Goal: Task Accomplishment & Management: Complete application form

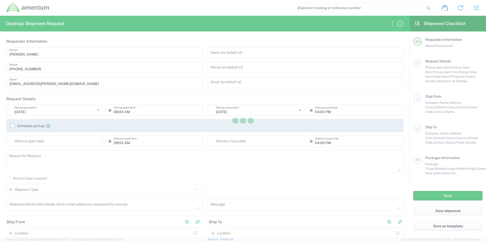
type input "[GEOGRAPHIC_DATA]"
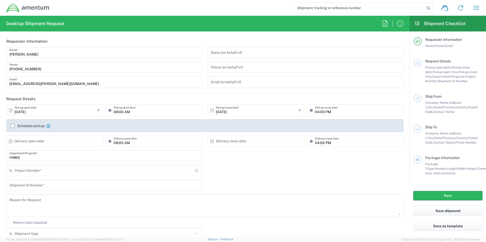
type input "HWAD"
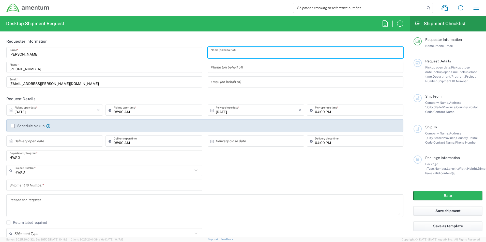
click at [251, 54] on input "text" at bounding box center [306, 52] width 190 height 9
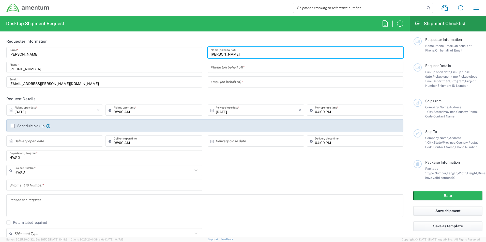
type input "[PERSON_NAME]"
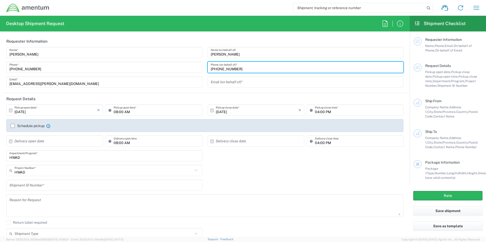
type input "[PHONE_NUMBER]"
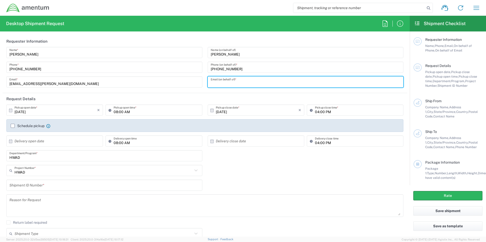
click at [268, 85] on input "text" at bounding box center [306, 82] width 190 height 9
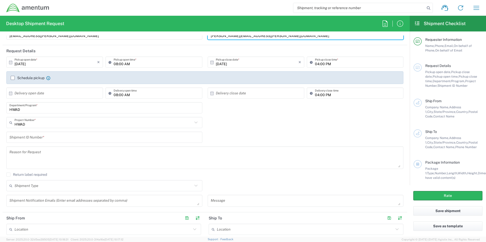
scroll to position [51, 0]
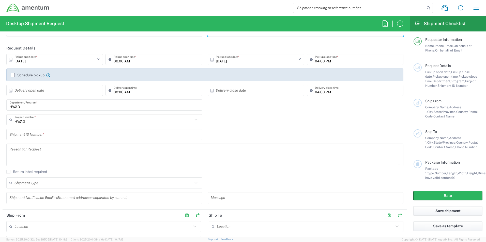
type input "[PERSON_NAME][EMAIL_ADDRESS][PERSON_NAME][DOMAIN_NAME]"
click at [70, 89] on input "text" at bounding box center [55, 90] width 83 height 9
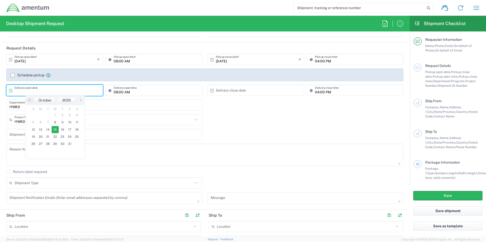
click at [54, 129] on span "15" at bounding box center [55, 129] width 7 height 7
type input "[DATE]"
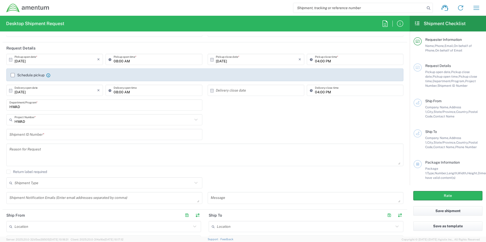
click at [89, 105] on input "HWAD" at bounding box center [104, 105] width 190 height 9
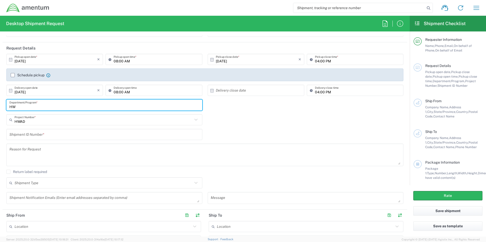
type input "H"
type input "GSG HAWTHORNE"
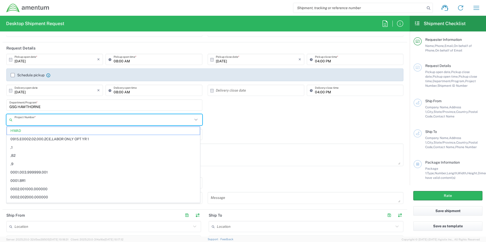
click at [114, 120] on input "text" at bounding box center [103, 120] width 178 height 9
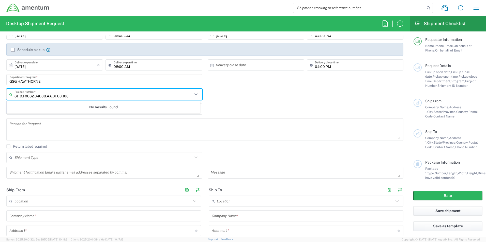
click at [77, 97] on input "6119.F0062.04008.AA.01.00.100" at bounding box center [103, 94] width 178 height 9
click at [77, 98] on input "6119.F0062.04008.AA.01.00.100" at bounding box center [103, 94] width 178 height 9
type input "6119.F0062.04008.AA.01.00.100"
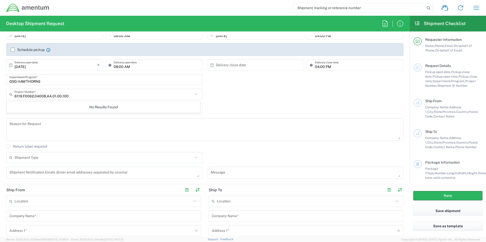
click at [243, 107] on div "Shipment ID Number *" at bounding box center [205, 111] width 402 height 15
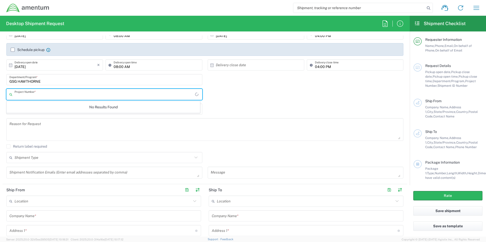
click at [85, 92] on input "text" at bounding box center [104, 94] width 180 height 9
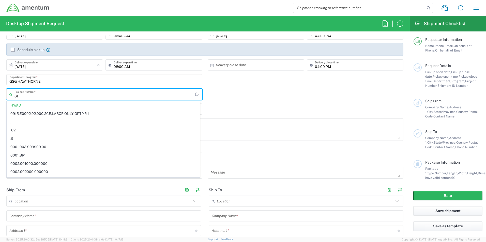
type input "6"
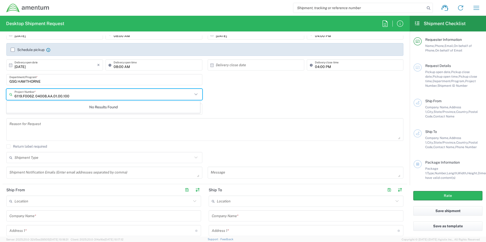
click at [35, 96] on input "6119.F0062. 04008.AA.01.00.100" at bounding box center [103, 94] width 178 height 9
type input "6119.F0062.04008.AA.01.00.100"
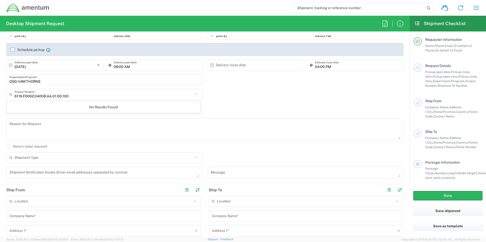
click at [263, 91] on div "6119.F0062.04008.AA.01.00.100 Project Number * No Results Found" at bounding box center [205, 96] width 402 height 15
click at [81, 89] on div "Project Number *" at bounding box center [104, 94] width 196 height 11
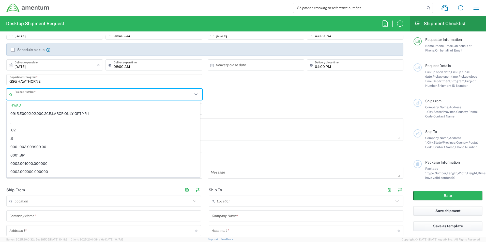
click at [243, 76] on div "GSG HAWTHORNE Department/Program *" at bounding box center [205, 81] width 402 height 15
type input "HWAD"
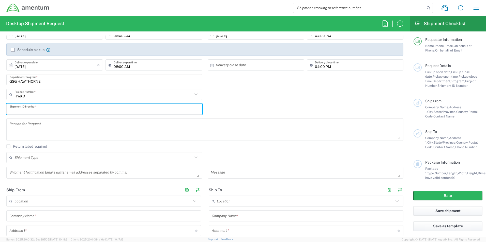
click at [74, 109] on input "text" at bounding box center [104, 109] width 190 height 9
type input "1"
type input "123ABC"
click at [64, 93] on input "text" at bounding box center [103, 94] width 178 height 9
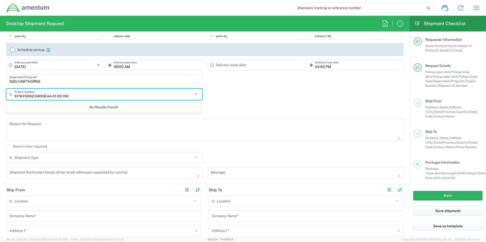
type input "6119.F0062.04008.AA.01.00.100"
click at [194, 95] on icon at bounding box center [195, 94] width 3 height 2
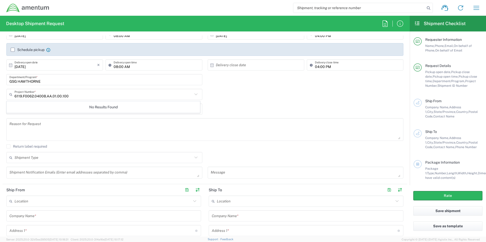
click at [194, 95] on icon at bounding box center [195, 94] width 3 height 2
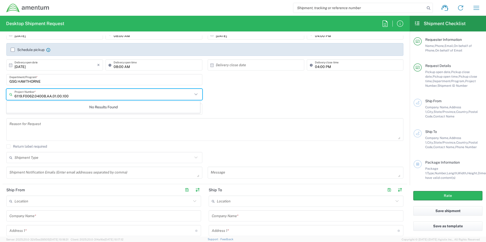
click at [219, 94] on div "6119.F0062.04008.AA.01.00.100 Project Number * No Results Found" at bounding box center [205, 96] width 402 height 15
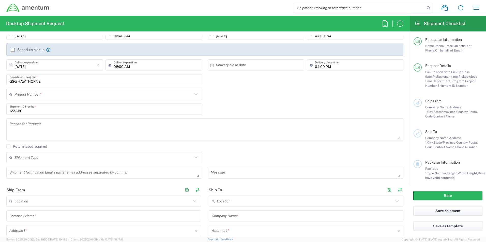
click at [54, 95] on input "text" at bounding box center [103, 94] width 178 height 9
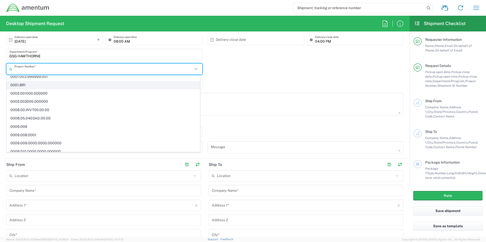
scroll to position [0, 0]
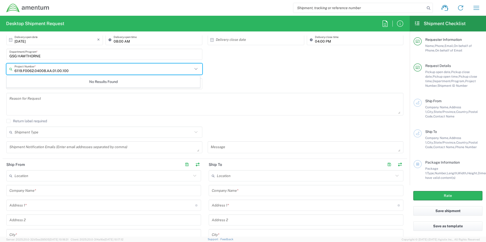
type input "6119.F0062.04008.AA.01.00.100"
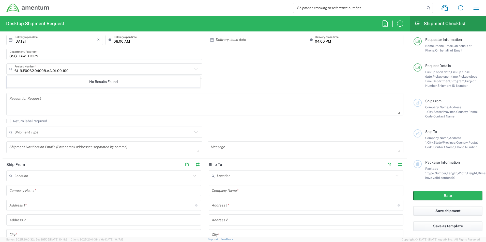
click at [392, 61] on div "GSG HAWTHORNE Department/Program *" at bounding box center [205, 56] width 402 height 15
click at [103, 73] on input "text" at bounding box center [103, 69] width 178 height 9
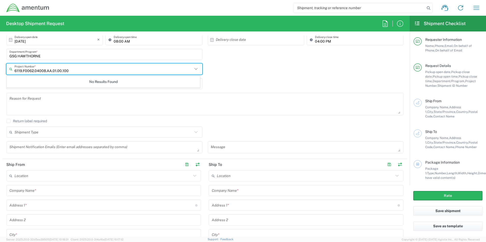
type input "6119.F0062.04008.AA.01.00.100"
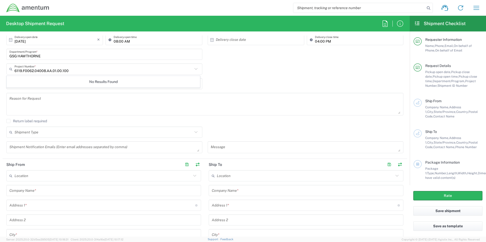
click at [232, 77] on div "6119.F0062.04008.AA.01.00.100 Project Number * No Results Found" at bounding box center [205, 70] width 402 height 15
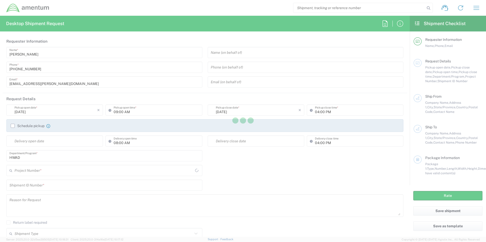
type input "[GEOGRAPHIC_DATA]"
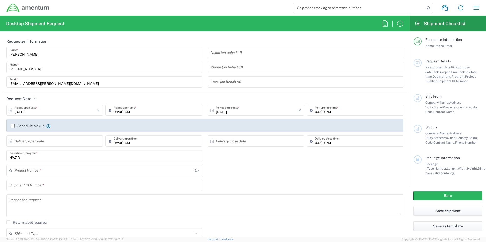
type input "[GEOGRAPHIC_DATA]"
type input "HWAD"
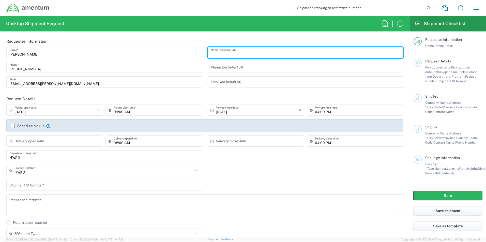
click at [252, 54] on input "text" at bounding box center [306, 52] width 190 height 9
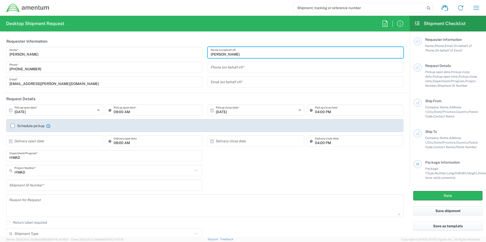
type input "[PERSON_NAME]"
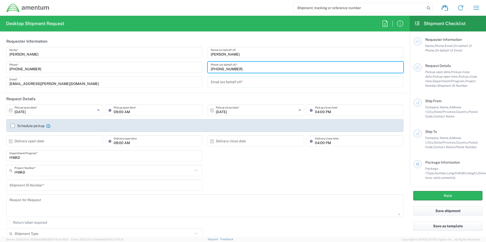
type input "682-671-7069"
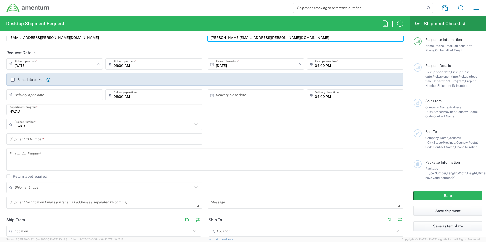
scroll to position [51, 0]
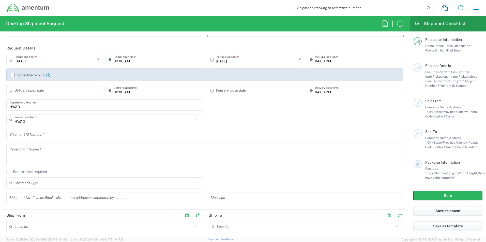
type input "[PERSON_NAME][EMAIL_ADDRESS][PERSON_NAME][DOMAIN_NAME]"
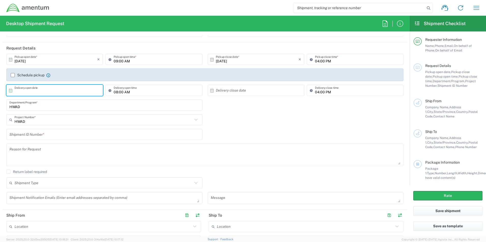
click at [45, 91] on input "text" at bounding box center [55, 90] width 83 height 9
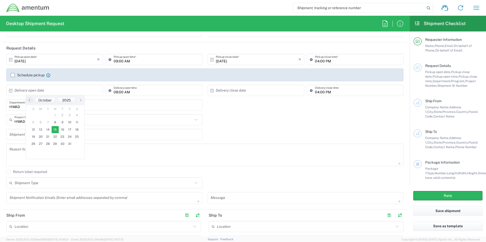
click at [53, 132] on span "15" at bounding box center [55, 129] width 7 height 7
type input "[DATE]"
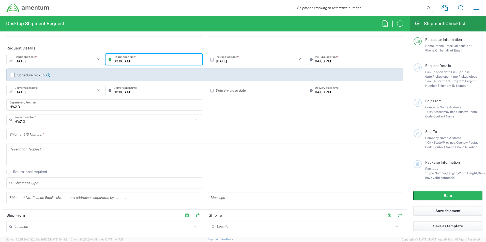
click at [175, 58] on input "09:00 AM" at bounding box center [156, 59] width 85 height 9
click at [241, 126] on div "HWAD Project Number * HWAD 0915.E0002.02.000.2CE,LABOR ONLY OPT YR 1 ,1 ,82 ,9 …" at bounding box center [205, 121] width 402 height 15
click at [74, 106] on input "HWAD" at bounding box center [104, 105] width 190 height 9
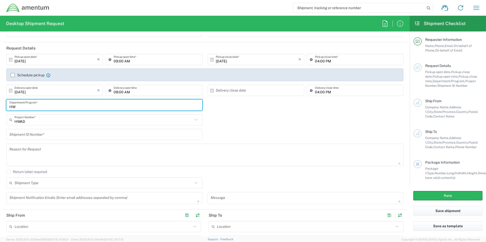
type input "H"
type input "S"
type input "GSG HAWTHORNE"
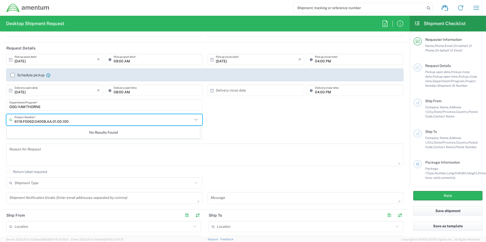
click at [70, 120] on input "6119.F0062.04008.AA.01.00.100" at bounding box center [103, 120] width 178 height 9
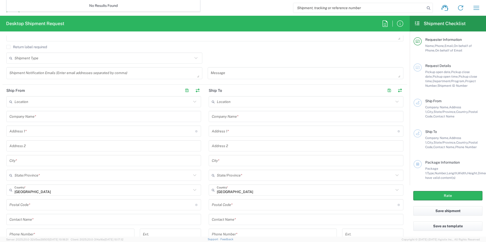
scroll to position [178, 0]
type input "6119.F0062.04008.AA.01.00.100"
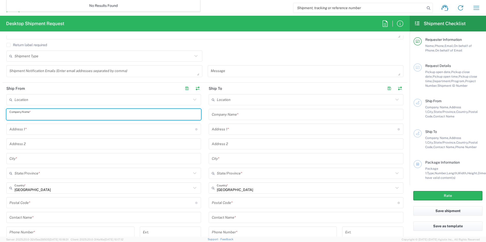
click at [50, 115] on input "text" at bounding box center [103, 114] width 188 height 9
type input "A"
type input "AMENTUM SERVICES LLC"
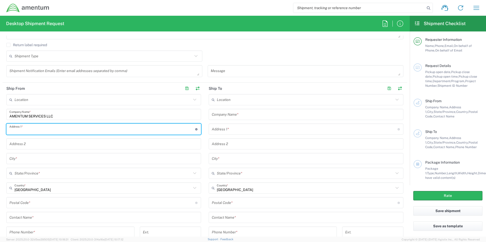
click at [60, 129] on input "text" at bounding box center [102, 129] width 186 height 9
type input "9 SOUTH MAINE AVE"
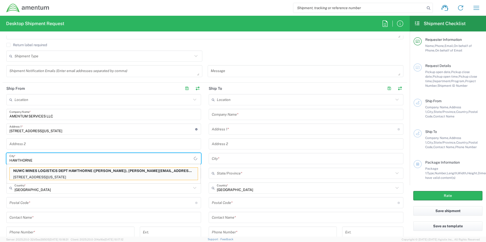
type input "HAWTHORNE"
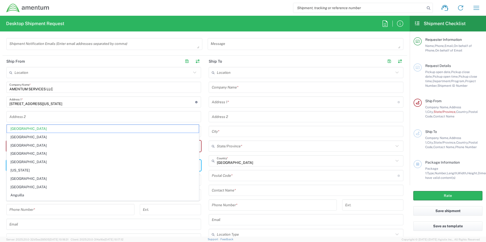
scroll to position [254, 0]
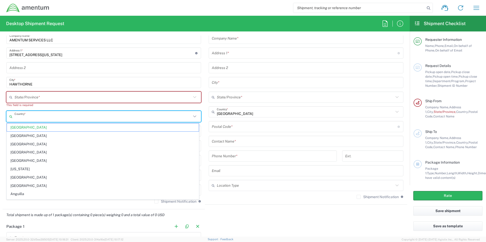
click at [97, 101] on input "text" at bounding box center [102, 97] width 177 height 9
type input "[GEOGRAPHIC_DATA]"
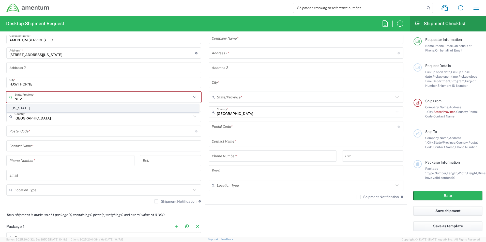
click at [19, 106] on span "[US_STATE]" at bounding box center [103, 108] width 192 height 8
type input "[US_STATE]"
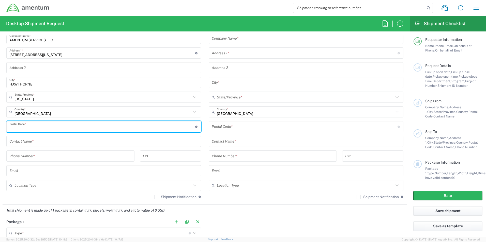
click at [62, 129] on input "undefined" at bounding box center [102, 126] width 186 height 9
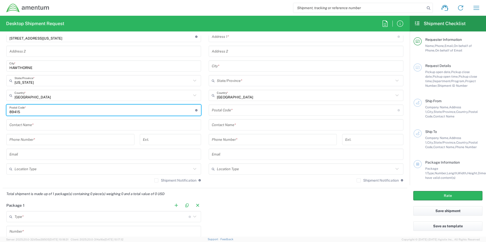
scroll to position [279, 0]
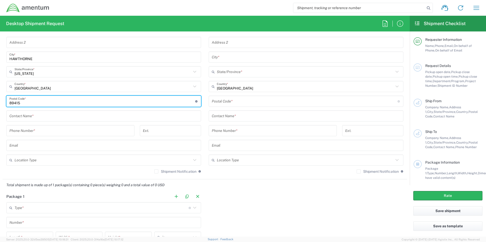
type input "89415"
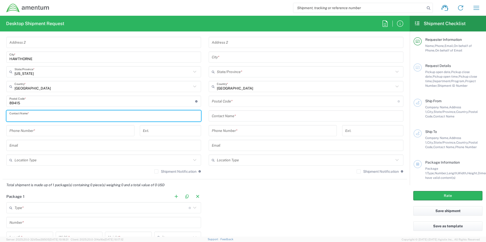
click at [53, 117] on input "text" at bounding box center [103, 116] width 188 height 9
type input "[PERSON_NAME]"
click at [55, 131] on input "tel" at bounding box center [70, 130] width 122 height 9
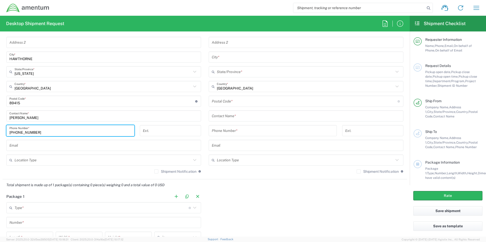
type input "[PHONE_NUMBER]"
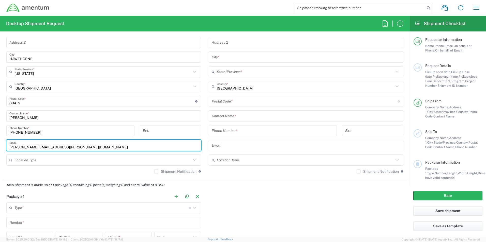
scroll to position [305, 0]
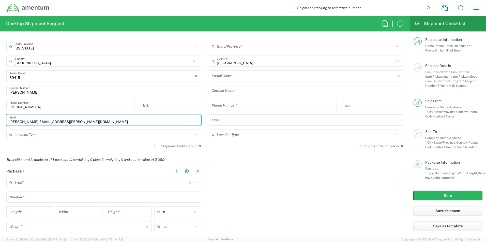
type input "[PERSON_NAME][EMAIL_ADDRESS][PERSON_NAME][DOMAIN_NAME]"
drag, startPoint x: 111, startPoint y: 126, endPoint x: 113, endPoint y: 135, distance: 8.8
click at [111, 127] on div "Location 1002-4122-6 1006-5256-0 1026-8910-0 1281-0560-3 1369-6441-0 1402-6962-…" at bounding box center [103, 59] width 195 height 185
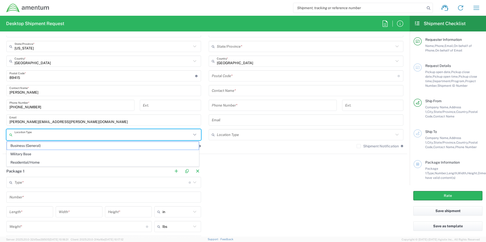
click at [113, 135] on input "text" at bounding box center [102, 135] width 177 height 9
click at [45, 147] on span "Business (General)" at bounding box center [103, 146] width 192 height 8
type input "Business (General)"
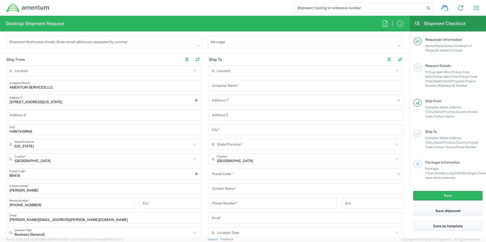
scroll to position [203, 0]
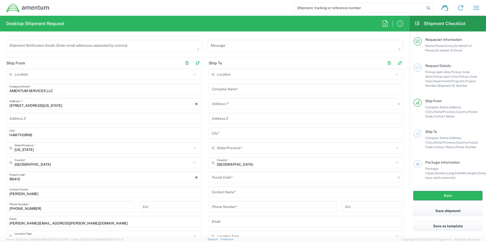
click at [251, 93] on input "text" at bounding box center [306, 89] width 188 height 9
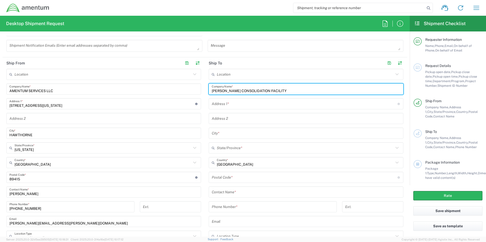
type input "MORRIS CONSOLIDATION FACILITY"
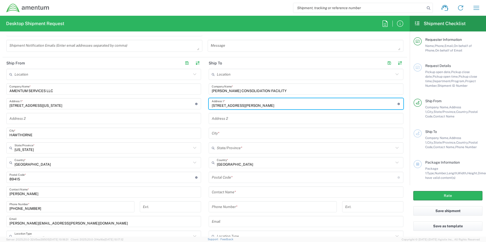
type input "3336 BECK AVE"
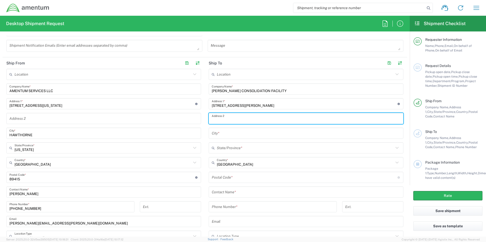
click at [253, 120] on input "text" at bounding box center [306, 118] width 188 height 9
type input "BUILDING 170"
click at [249, 136] on input "text" at bounding box center [306, 133] width 188 height 9
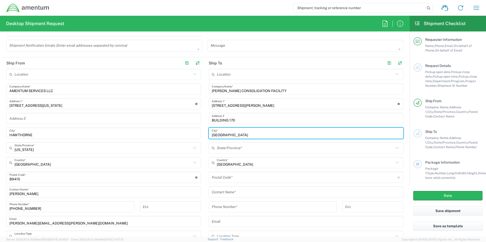
type input "ROCK ISLAND"
click at [260, 145] on input "text" at bounding box center [305, 148] width 177 height 9
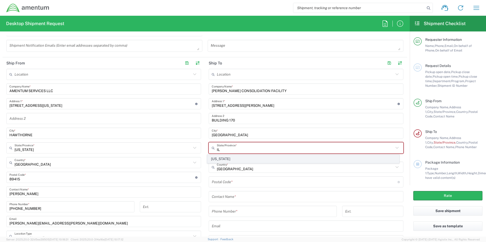
click at [236, 158] on span "[US_STATE]" at bounding box center [303, 159] width 192 height 8
type input "[US_STATE]"
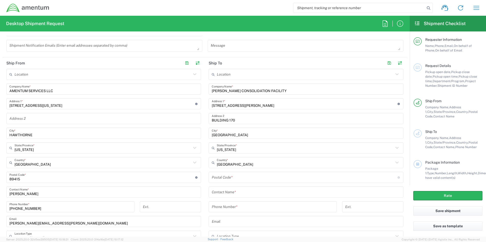
click at [247, 176] on input "undefined" at bounding box center [305, 177] width 186 height 9
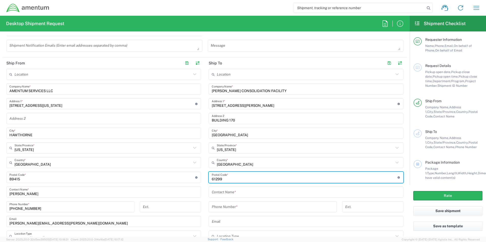
type input "61299"
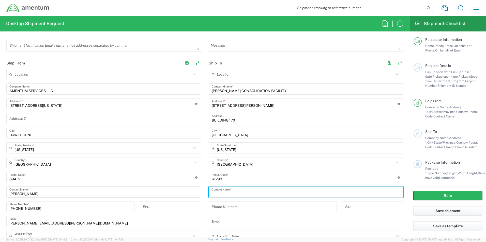
click at [256, 192] on input "text" at bounding box center [306, 192] width 188 height 9
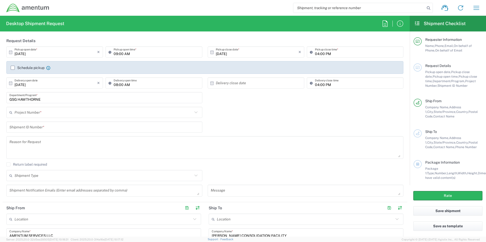
scroll to position [51, 0]
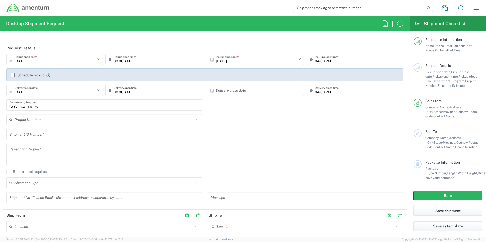
click at [41, 119] on input "text" at bounding box center [103, 120] width 178 height 9
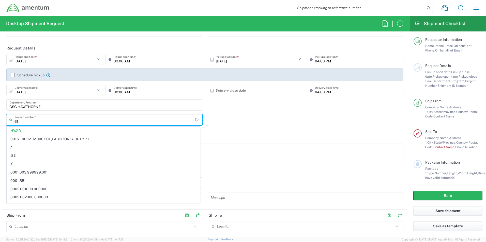
type input "6"
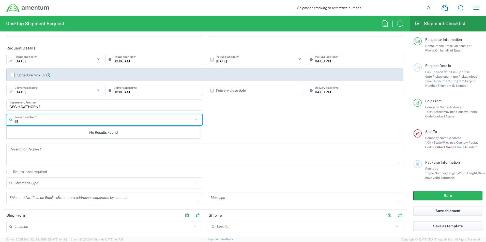
type input "6"
click at [79, 121] on input "6119.F0062.04008.AA.01.00.100" at bounding box center [103, 120] width 178 height 9
drag, startPoint x: 79, startPoint y: 121, endPoint x: 40, endPoint y: 120, distance: 39.1
drag, startPoint x: 40, startPoint y: 120, endPoint x: 155, endPoint y: 120, distance: 114.3
click at [155, 120] on input "6119.F0062.04008.AA.01.00.100" at bounding box center [103, 120] width 178 height 9
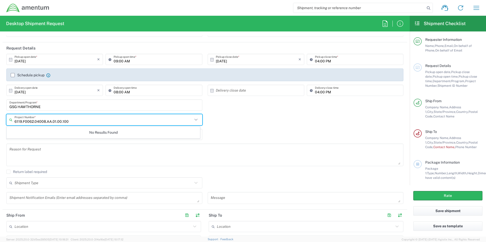
type input "6119.F0062.04008.AA.01.00.100"
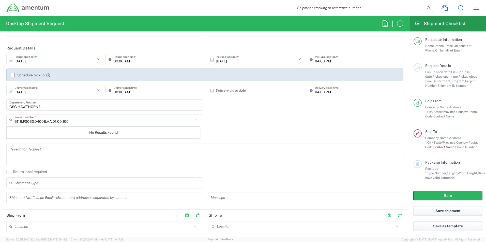
click at [100, 134] on div "No Results Found" at bounding box center [103, 133] width 193 height 12
click at [197, 136] on div "No Results Found" at bounding box center [103, 133] width 193 height 12
click at [217, 126] on div "6119.F0062.04008.AA.01.00.100 Project Number * No Results Found" at bounding box center [205, 121] width 402 height 15
click at [48, 135] on input "text" at bounding box center [104, 134] width 190 height 9
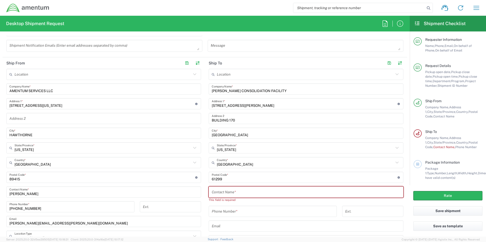
scroll to position [229, 0]
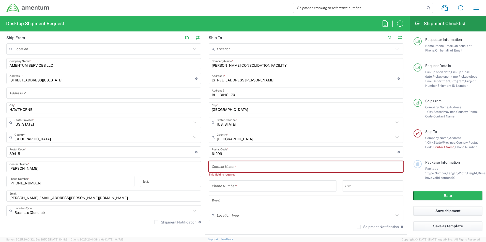
type input "123ABC"
click at [274, 177] on div "This field is required" at bounding box center [305, 174] width 195 height 5
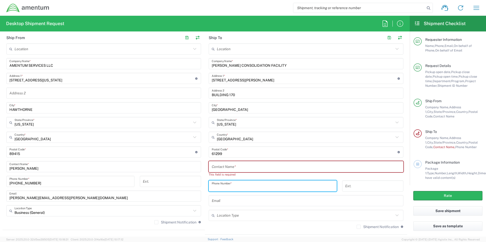
click at [267, 189] on input "tel" at bounding box center [273, 186] width 122 height 9
type input "309-782-6749"
click at [283, 220] on div "Location Type" at bounding box center [305, 215] width 195 height 11
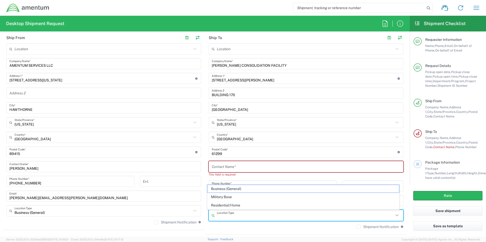
click at [239, 215] on input "text" at bounding box center [305, 215] width 177 height 9
click at [240, 187] on span "Business (General)" at bounding box center [303, 189] width 192 height 8
type input "Business (General)"
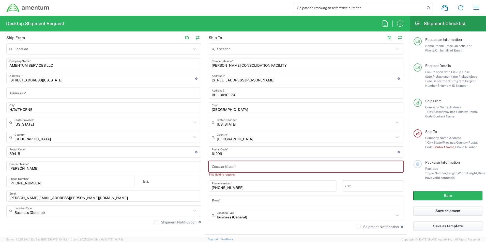
click at [240, 166] on input "text" at bounding box center [306, 167] width 188 height 9
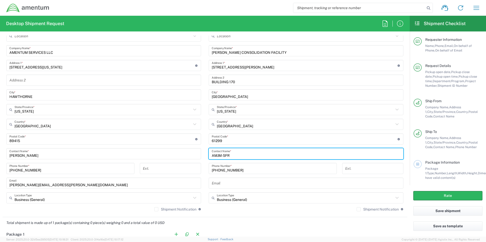
scroll to position [305, 0]
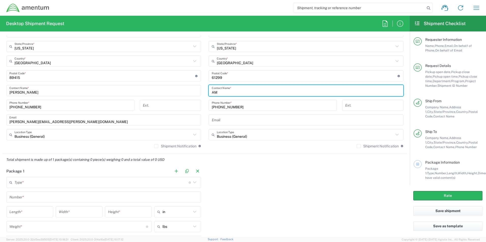
type input "A"
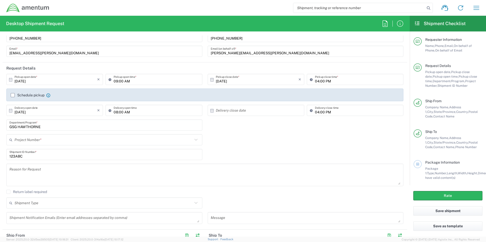
scroll to position [76, 0]
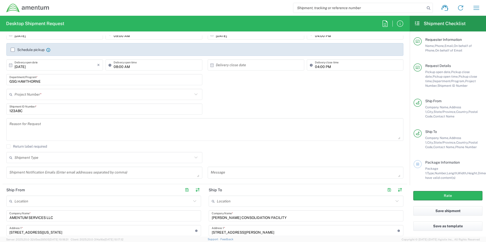
type input "TYLER WERKE"
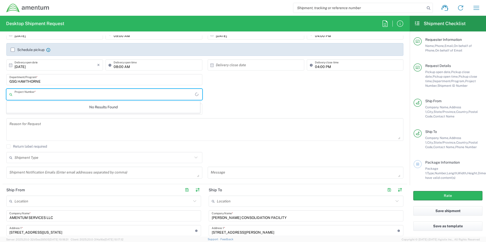
click at [51, 97] on input "text" at bounding box center [104, 94] width 180 height 9
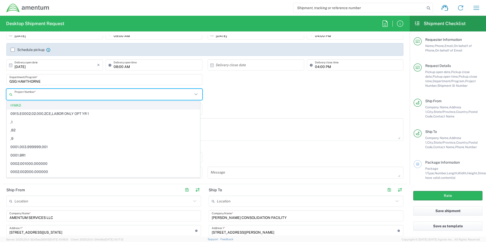
click at [51, 109] on span "HWAD" at bounding box center [103, 106] width 193 height 8
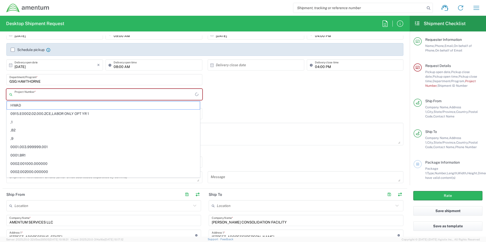
click at [60, 93] on input "text" at bounding box center [104, 94] width 180 height 9
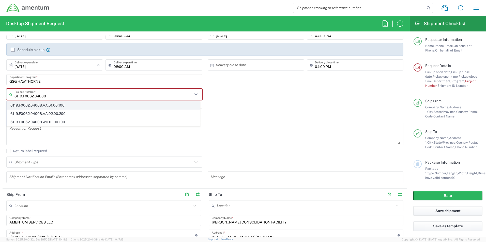
click at [64, 106] on span "6119.F0062.04008.AA.01.00.100" at bounding box center [103, 106] width 193 height 8
type input "6119.F0062.04008.AA.01.00.100"
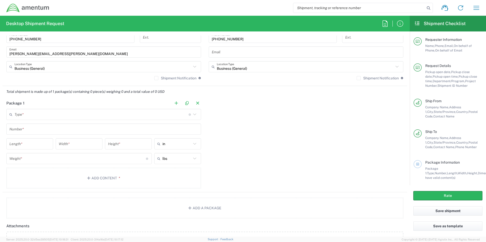
scroll to position [381, 0]
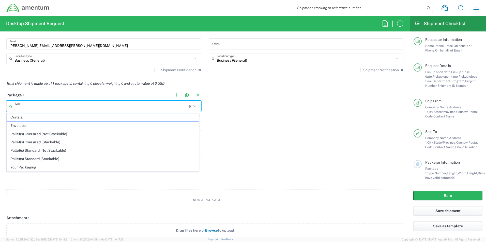
click at [54, 108] on input "text" at bounding box center [101, 106] width 174 height 9
click at [38, 170] on span "Your Packaging" at bounding box center [103, 168] width 192 height 8
type input "Your Packaging"
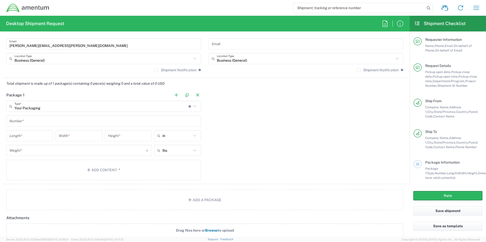
click at [54, 122] on input "text" at bounding box center [103, 121] width 188 height 9
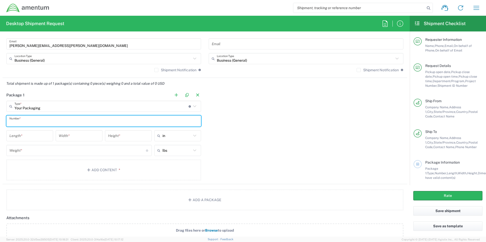
type input "1"
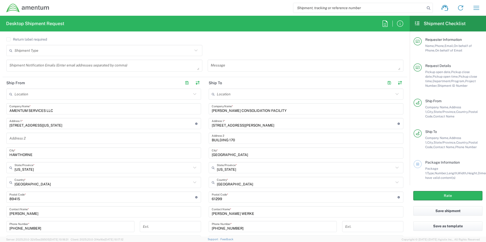
scroll to position [178, 0]
